Goal: Information Seeking & Learning: Learn about a topic

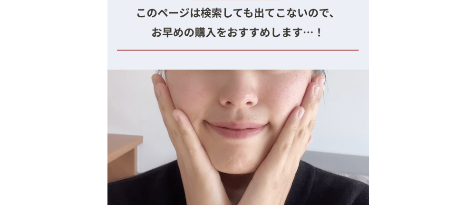
scroll to position [11197, 0]
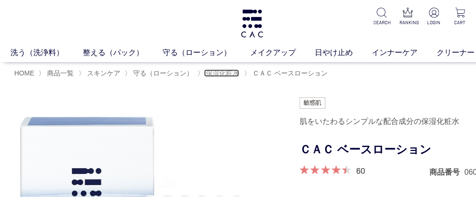
click at [222, 73] on span "保湿化粧水" at bounding box center [222, 73] width 33 height 8
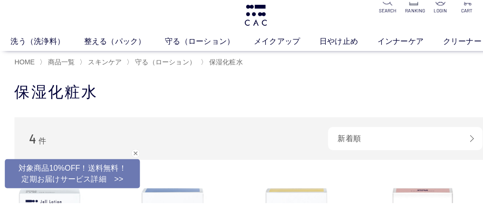
scroll to position [19, 0]
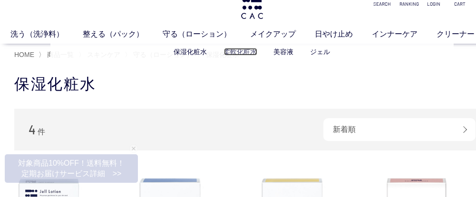
click at [230, 52] on link "柔軟化粧水" at bounding box center [240, 52] width 33 height 8
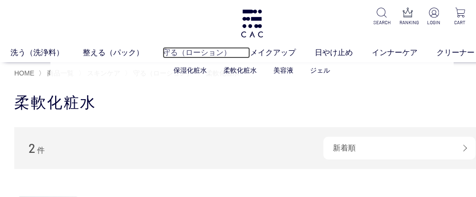
click at [207, 52] on link "守る（ローション）" at bounding box center [207, 52] width 88 height 11
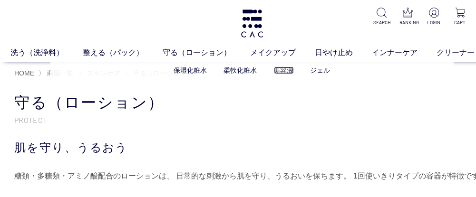
click at [282, 72] on link "美容液" at bounding box center [284, 71] width 20 height 8
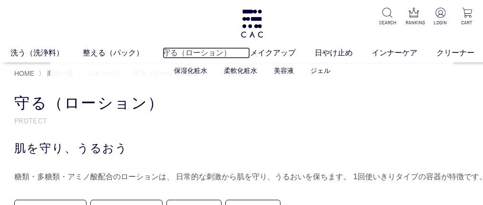
click at [211, 54] on link "守る（ローション）" at bounding box center [207, 52] width 88 height 11
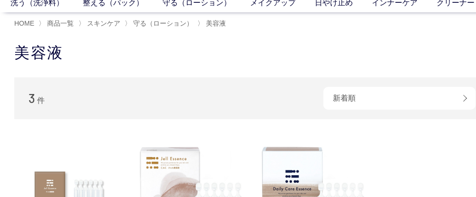
scroll to position [62, 0]
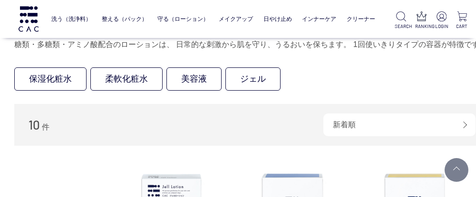
scroll to position [67, 0]
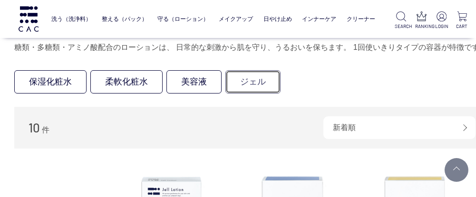
click at [273, 82] on link "ジェル" at bounding box center [252, 81] width 55 height 23
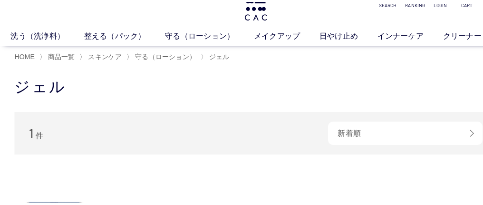
scroll to position [23, 0]
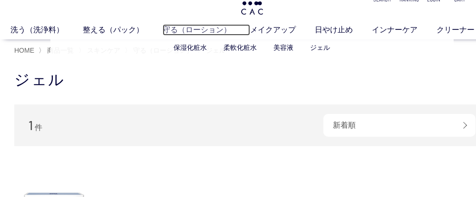
click at [191, 33] on link "守る（ローション）" at bounding box center [207, 29] width 88 height 11
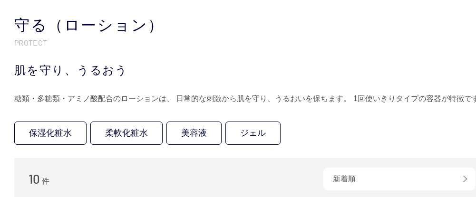
scroll to position [64, 0]
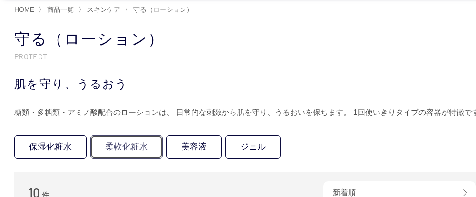
click at [136, 146] on link "柔軟化粧水" at bounding box center [126, 147] width 72 height 23
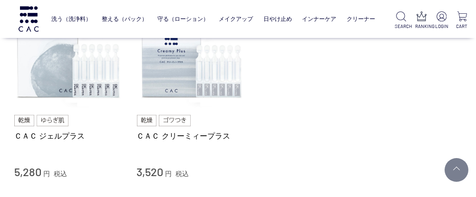
scroll to position [124, 0]
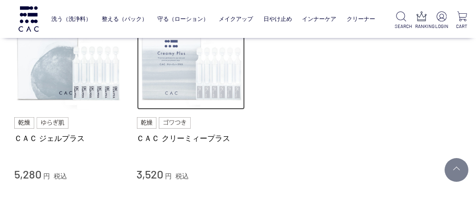
click at [214, 98] on img at bounding box center [191, 56] width 108 height 108
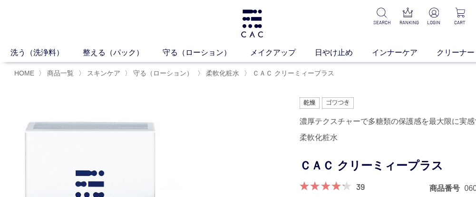
scroll to position [12, 0]
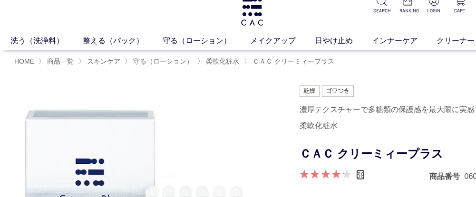
click at [361, 172] on link "39" at bounding box center [360, 175] width 9 height 10
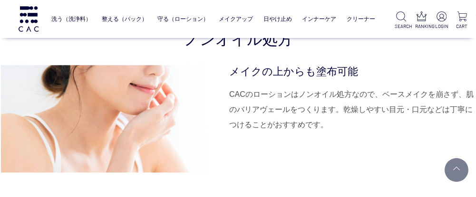
scroll to position [3518, 13]
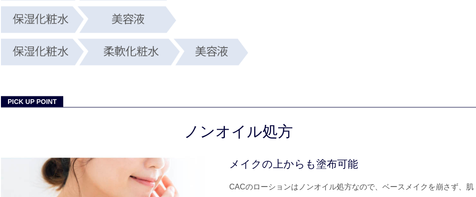
scroll to position [12, 0]
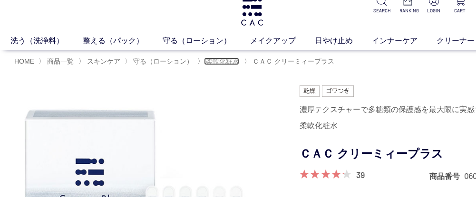
click at [231, 61] on span "柔軟化粧水" at bounding box center [222, 62] width 33 height 8
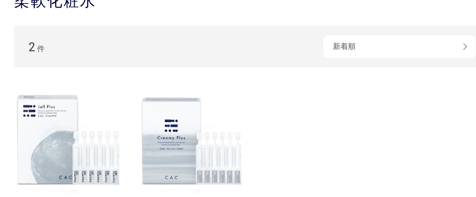
scroll to position [114, 0]
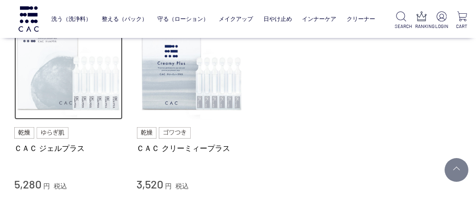
click at [71, 99] on img at bounding box center [68, 66] width 108 height 108
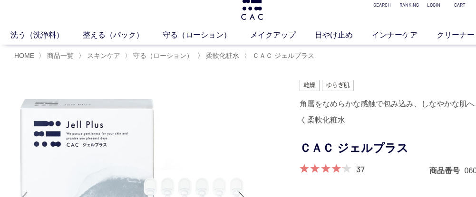
scroll to position [12, 0]
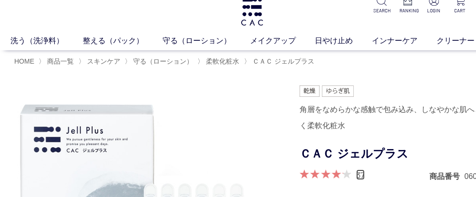
click at [360, 178] on link "37" at bounding box center [360, 175] width 9 height 10
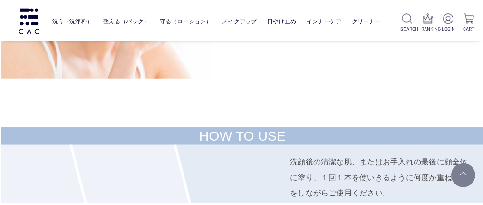
scroll to position [3636, 13]
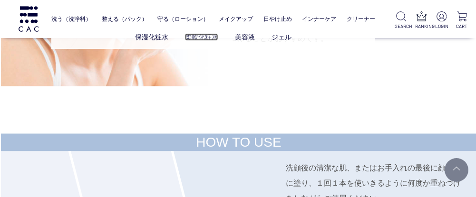
click at [191, 37] on link "柔軟化粧水" at bounding box center [201, 37] width 33 height 8
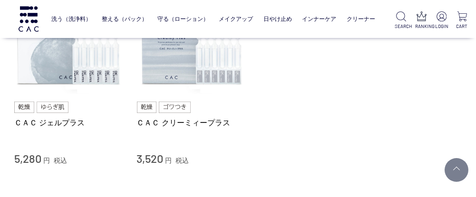
scroll to position [143, 0]
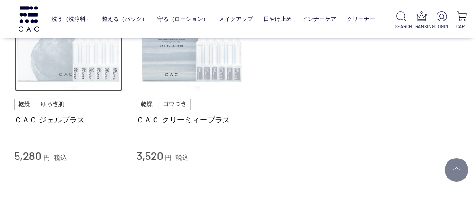
click at [69, 67] on img at bounding box center [68, 37] width 108 height 108
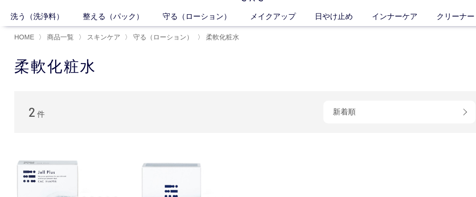
scroll to position [0, 0]
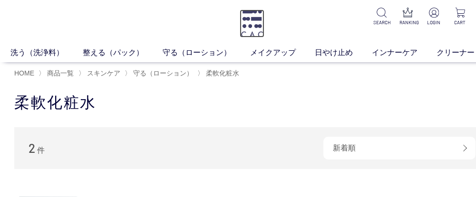
click at [250, 28] on img at bounding box center [252, 24] width 25 height 28
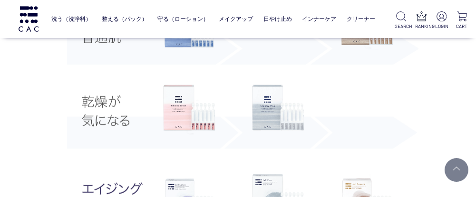
scroll to position [1909, 0]
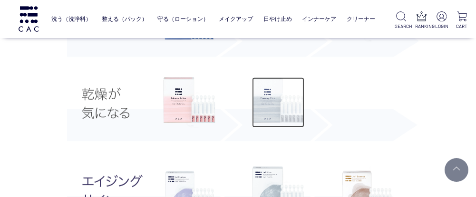
click at [270, 97] on img at bounding box center [278, 103] width 52 height 50
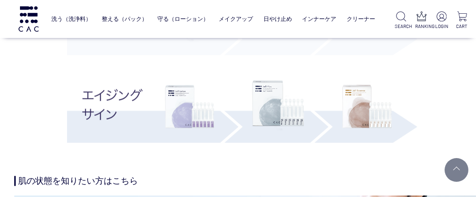
scroll to position [2002, 0]
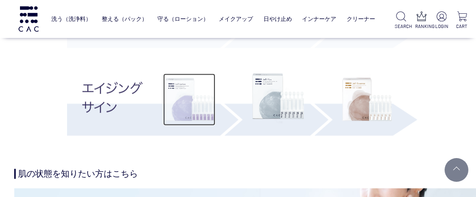
click at [195, 108] on img at bounding box center [189, 100] width 52 height 52
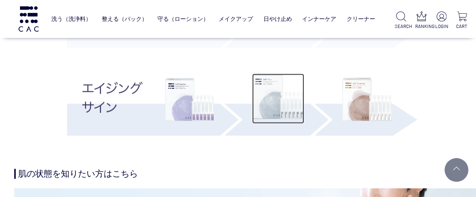
click at [260, 106] on img at bounding box center [278, 99] width 52 height 50
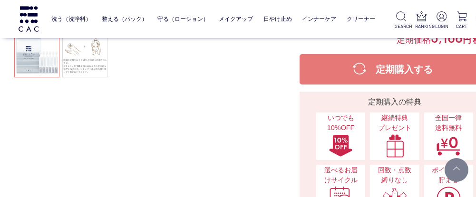
scroll to position [303, 0]
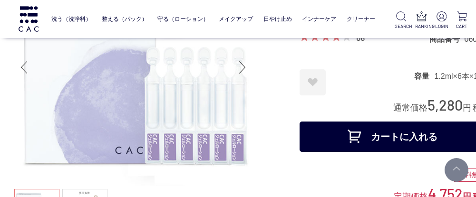
scroll to position [106, 0]
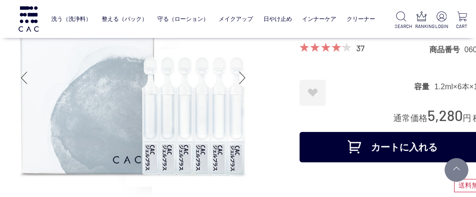
scroll to position [95, 0]
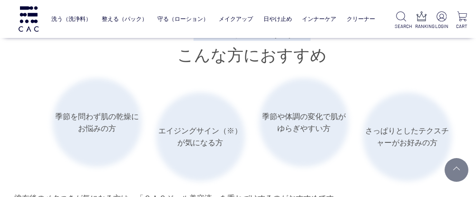
scroll to position [1499, 0]
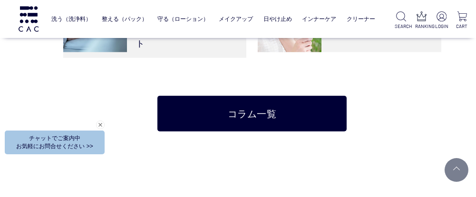
scroll to position [1945, 0]
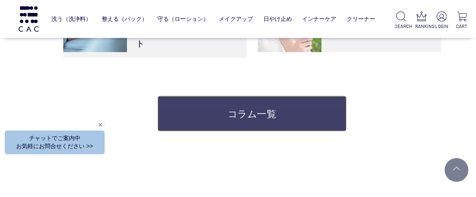
click at [295, 98] on link "コラム一覧" at bounding box center [251, 114] width 189 height 36
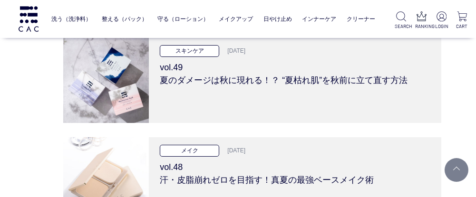
scroll to position [126, 0]
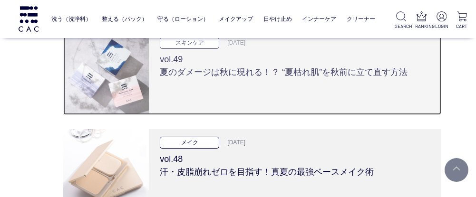
click at [259, 85] on div "スキンケア 2025.09.11 vol.49 夏のダメージは秋に現れる！？ “夏枯れ肌”を秋前に立て直す方法" at bounding box center [295, 72] width 293 height 86
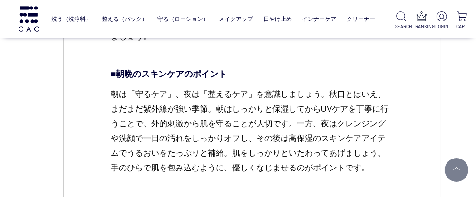
scroll to position [2244, 0]
